Goal: Task Accomplishment & Management: Use online tool/utility

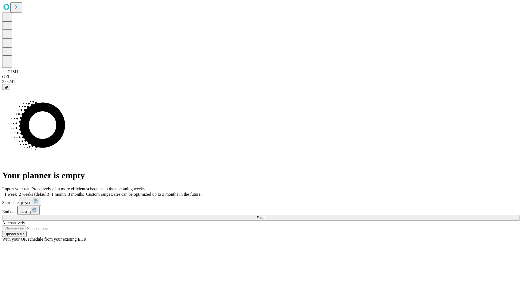
click at [265, 215] on span "Fetch" at bounding box center [260, 217] width 9 height 4
